Goal: Navigation & Orientation: Find specific page/section

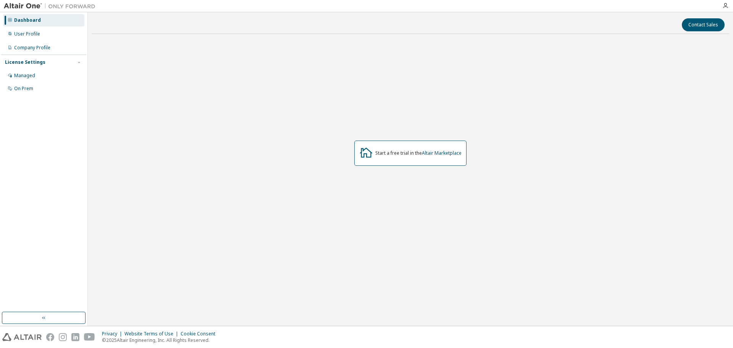
click at [19, 74] on div "Managed" at bounding box center [24, 76] width 21 height 6
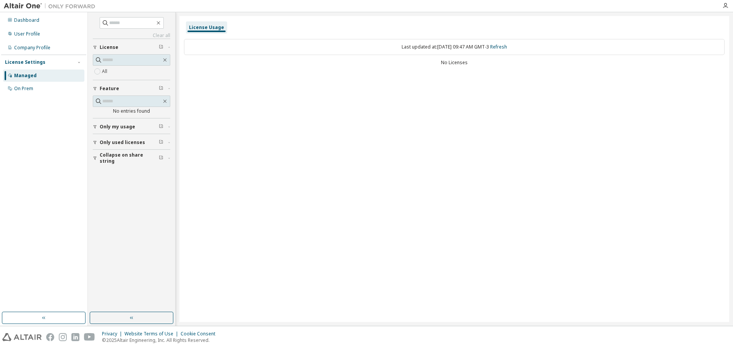
click at [131, 154] on button "Collapse on share string" at bounding box center [132, 158] width 78 height 17
click at [19, 87] on div "On Prem" at bounding box center [23, 89] width 19 height 6
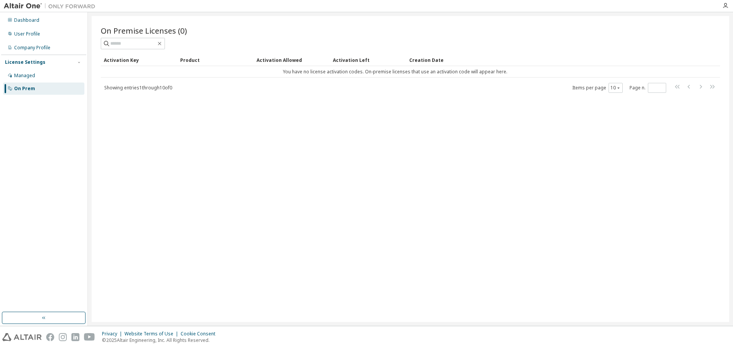
click at [30, 37] on div "User Profile" at bounding box center [27, 34] width 26 height 6
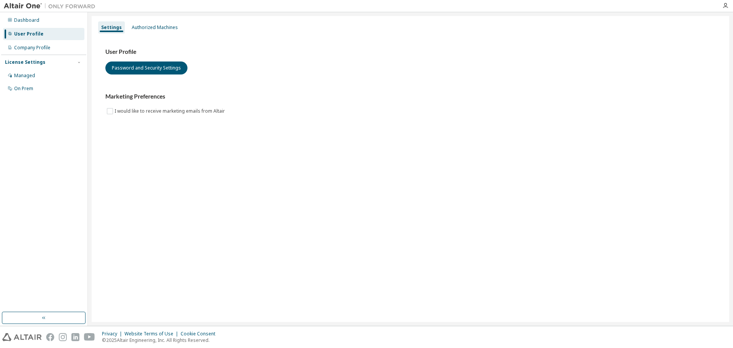
click at [26, 75] on div "Managed" at bounding box center [24, 76] width 21 height 6
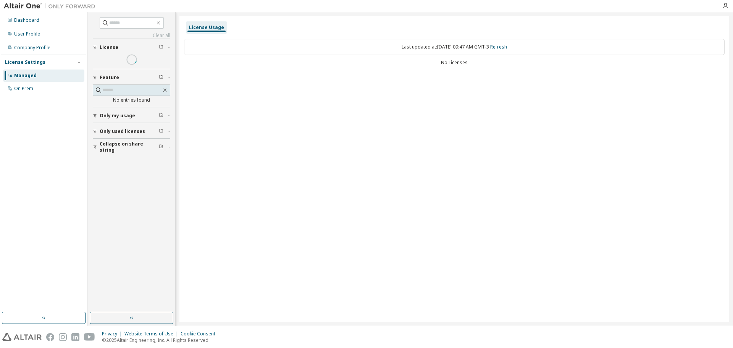
click at [128, 116] on span "Only my usage" at bounding box center [118, 116] width 36 height 6
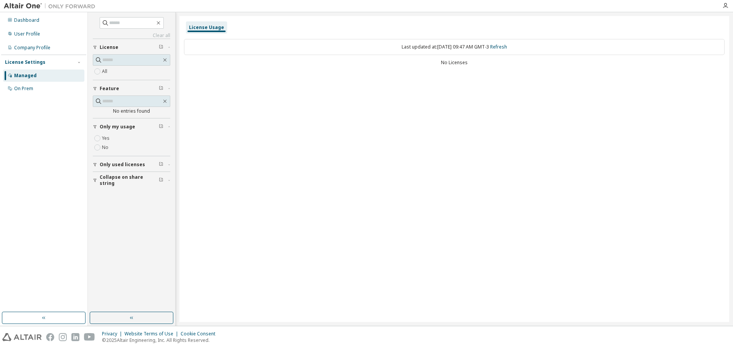
click at [18, 23] on div "Dashboard" at bounding box center [26, 20] width 25 height 6
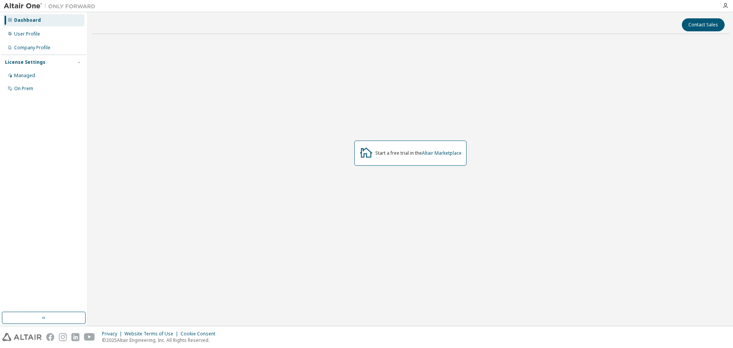
click at [23, 7] on img at bounding box center [51, 6] width 95 height 8
click at [436, 153] on link "Altair Marketplace" at bounding box center [442, 153] width 40 height 6
